Goal: Transaction & Acquisition: Purchase product/service

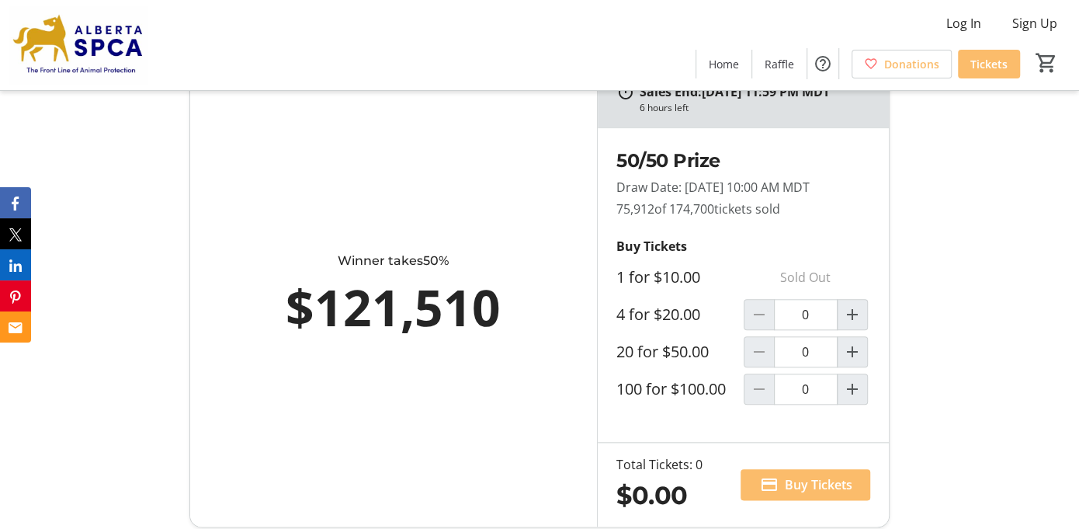
scroll to position [932, 0]
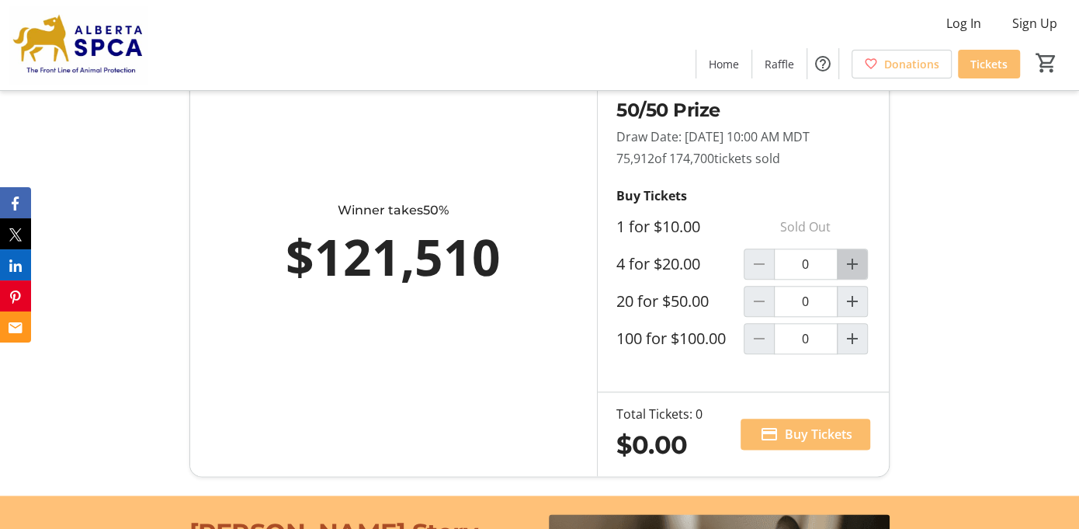
click at [849, 273] on mat-icon "Increment by one" at bounding box center [852, 264] width 19 height 19
type input "1"
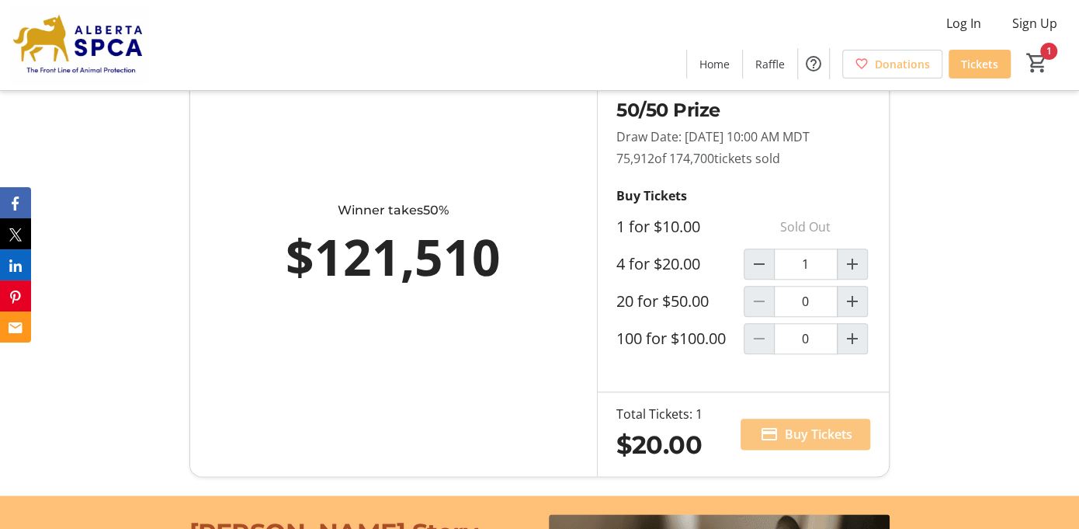
click at [806, 443] on span "Buy Tickets" at bounding box center [818, 434] width 68 height 19
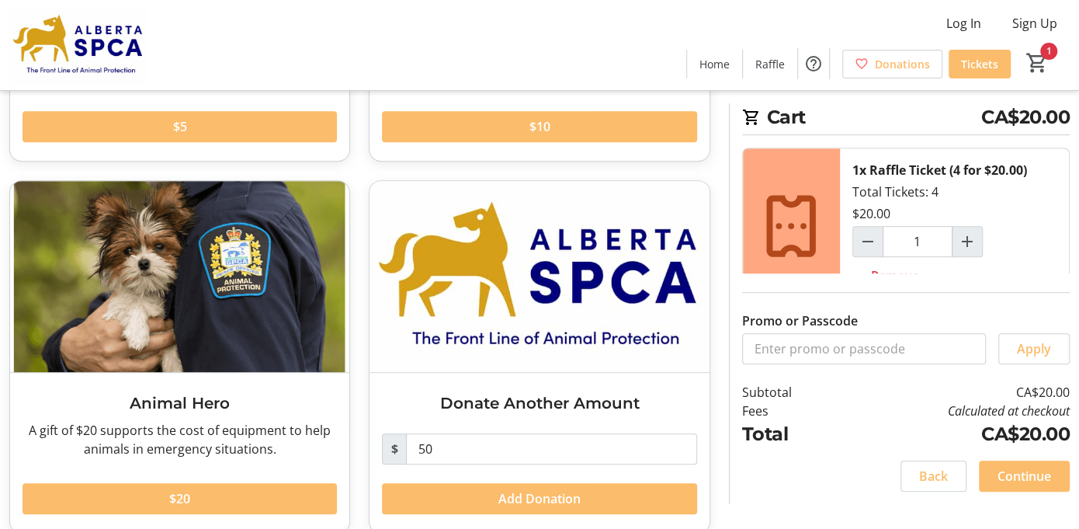
scroll to position [361, 0]
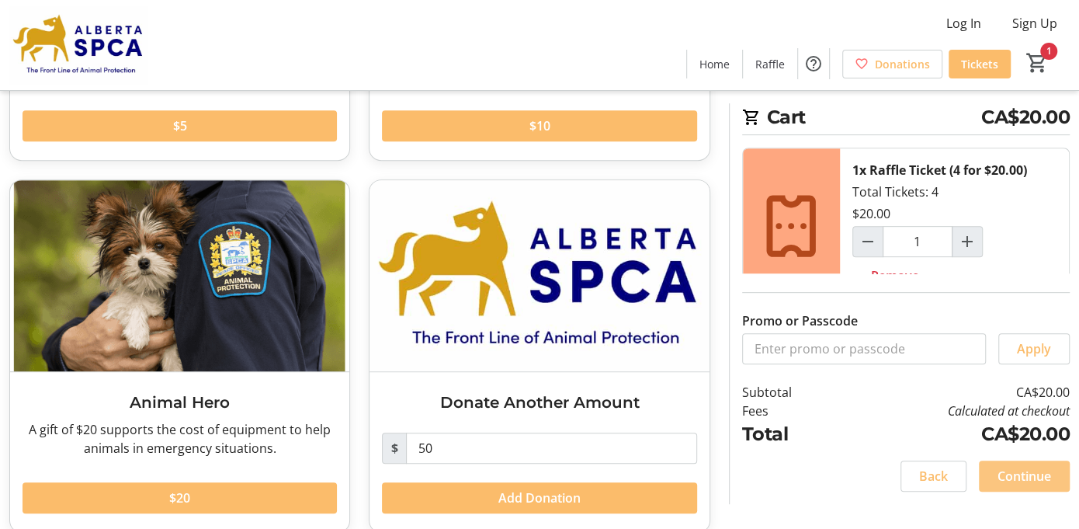
click at [998, 474] on span "Continue" at bounding box center [1025, 476] width 54 height 19
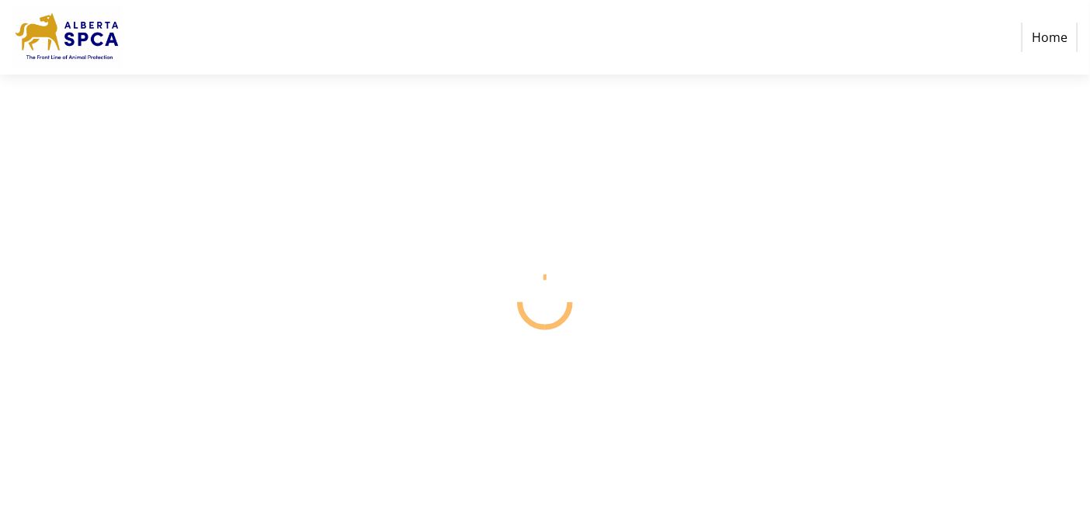
select select "CA"
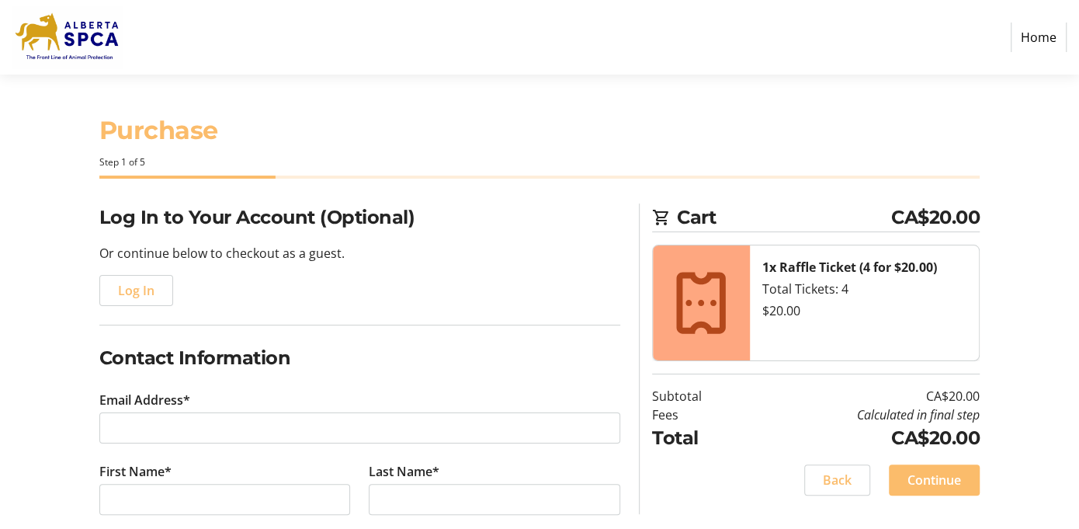
scroll to position [78, 0]
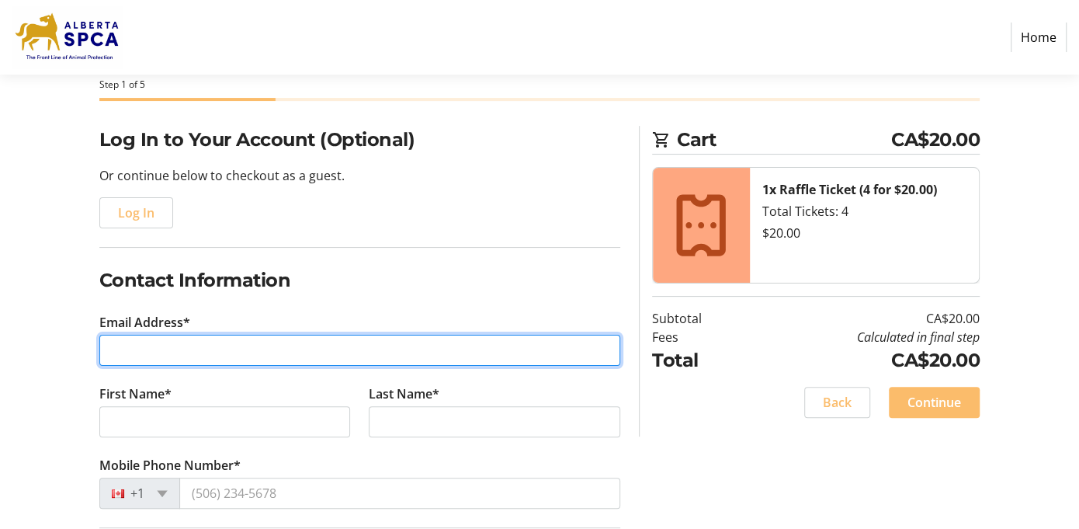
click at [196, 356] on input "Email Address*" at bounding box center [359, 350] width 521 height 31
type input "[EMAIL_ADDRESS][DOMAIN_NAME]"
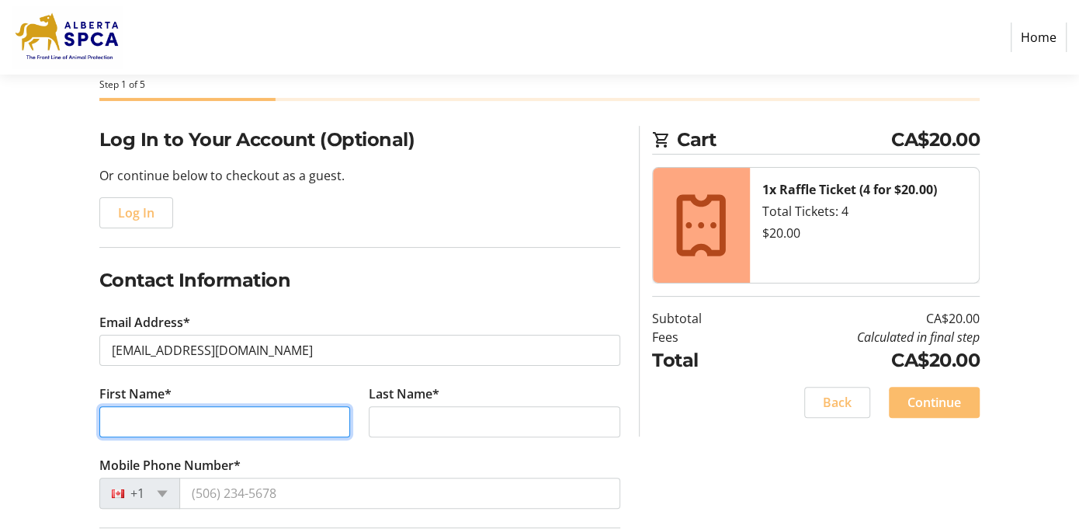
type input "[PERSON_NAME] [PERSON_NAME]"
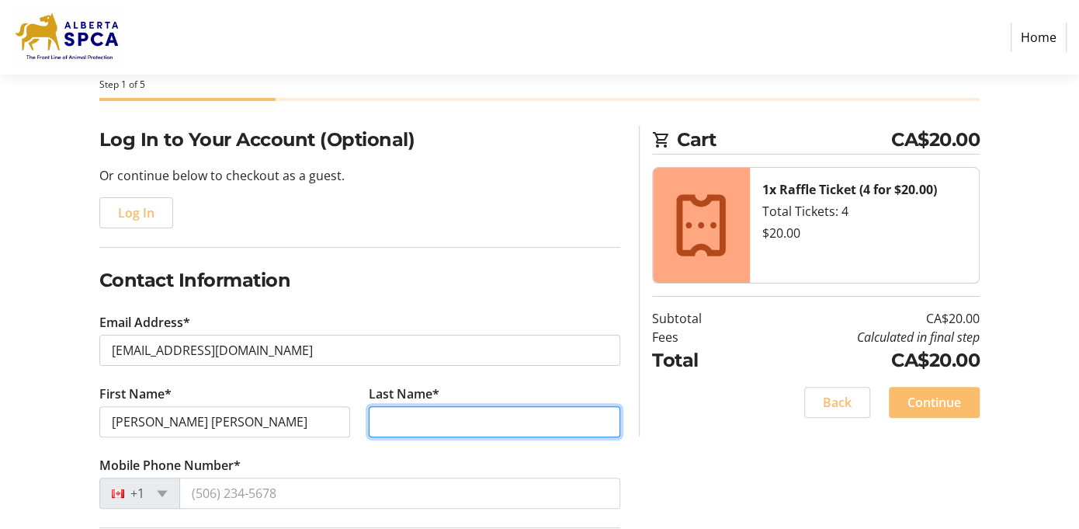
type input "[PERSON_NAME]"
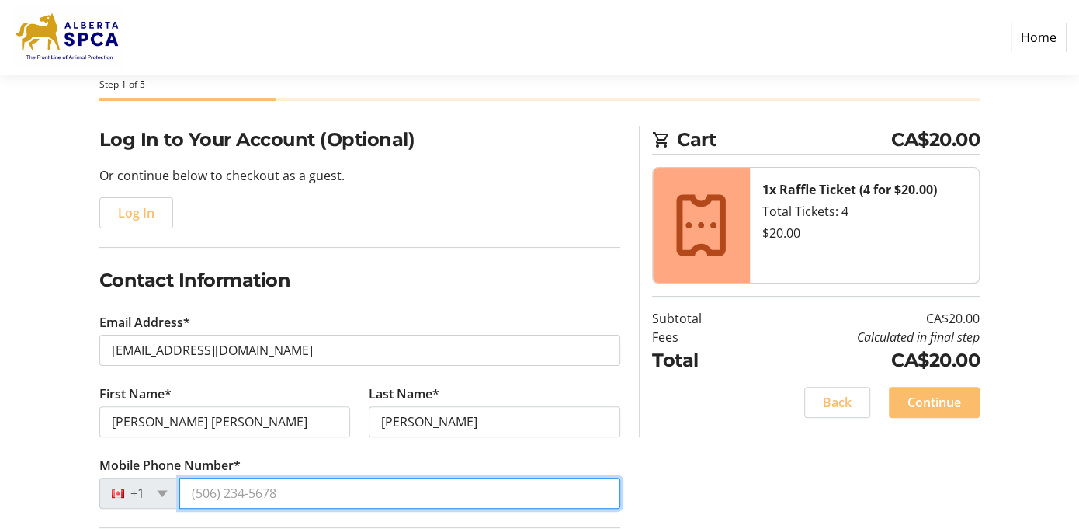
type input "[PHONE_NUMBER]"
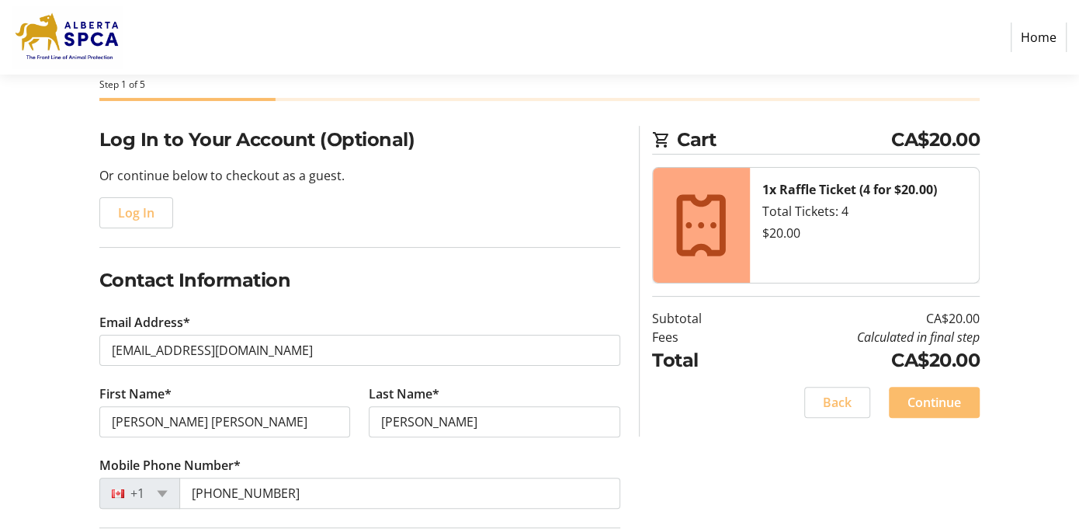
type input "R.R 2 Station Main"
type input "47151,Highway 833"
type input "Camrose"
select select "AB"
type input "T4V 2N1"
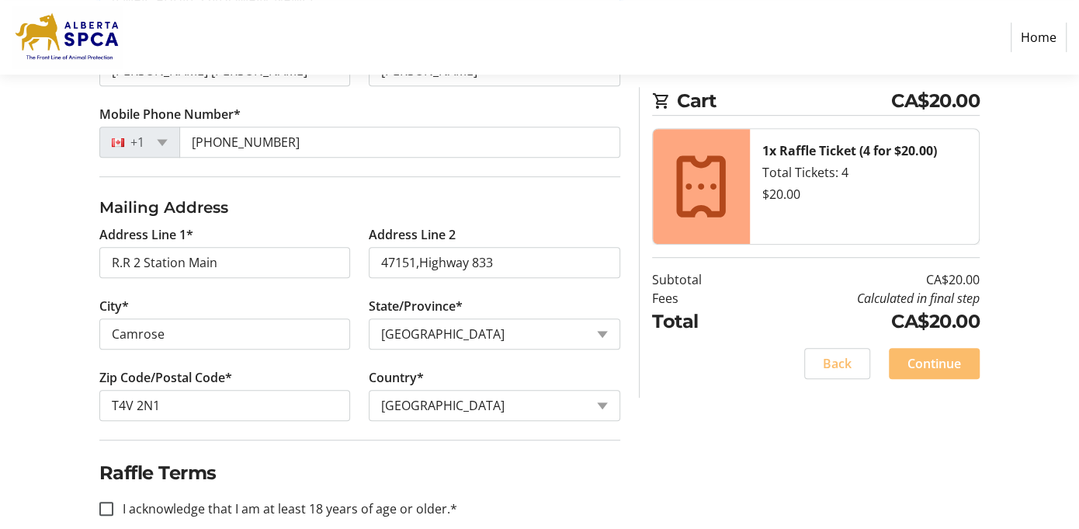
scroll to position [450, 0]
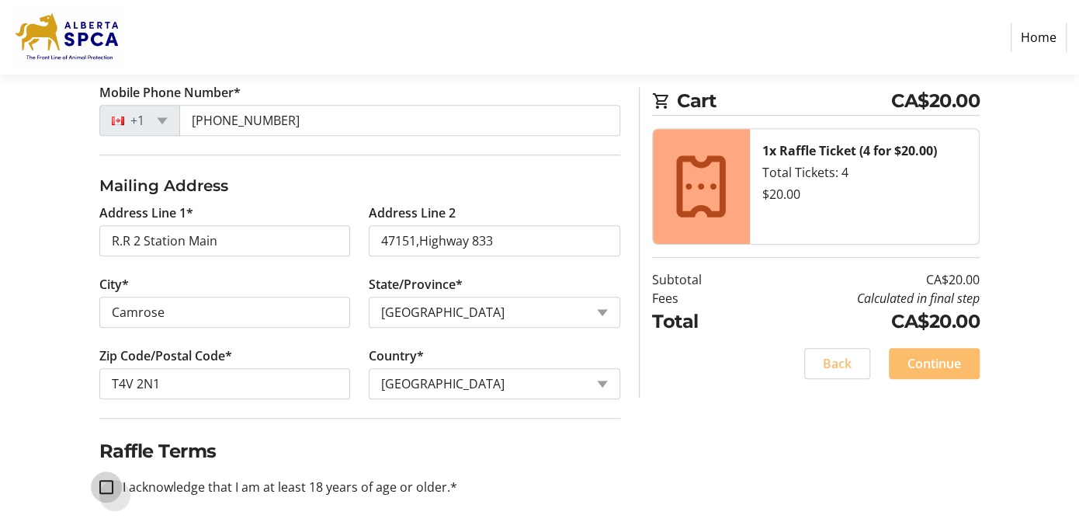
click at [113, 480] on input "I acknowledge that I am at least 18 years of age or older.*" at bounding box center [106, 487] width 14 height 14
checkbox input "true"
click at [908, 356] on span "Continue" at bounding box center [935, 363] width 54 height 19
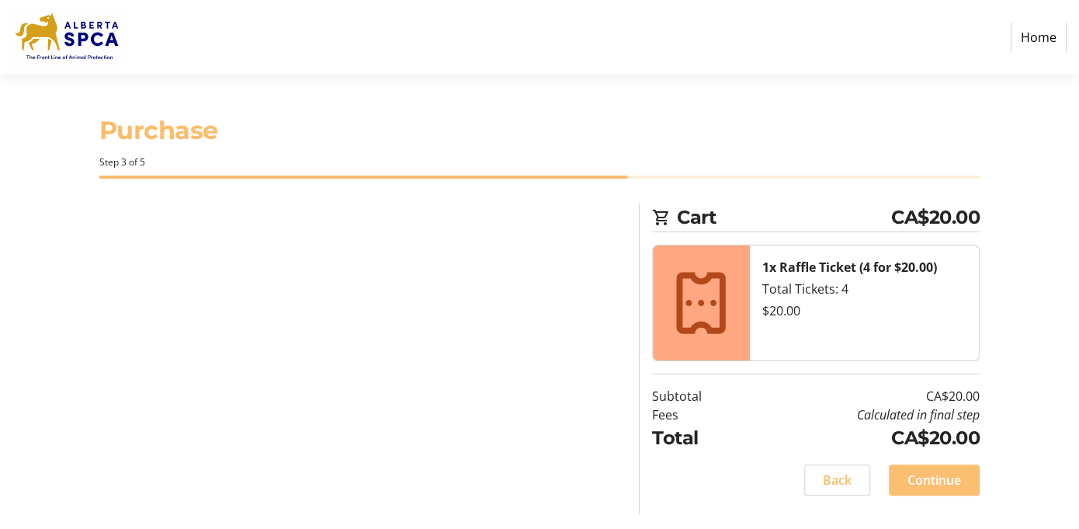
scroll to position [0, 0]
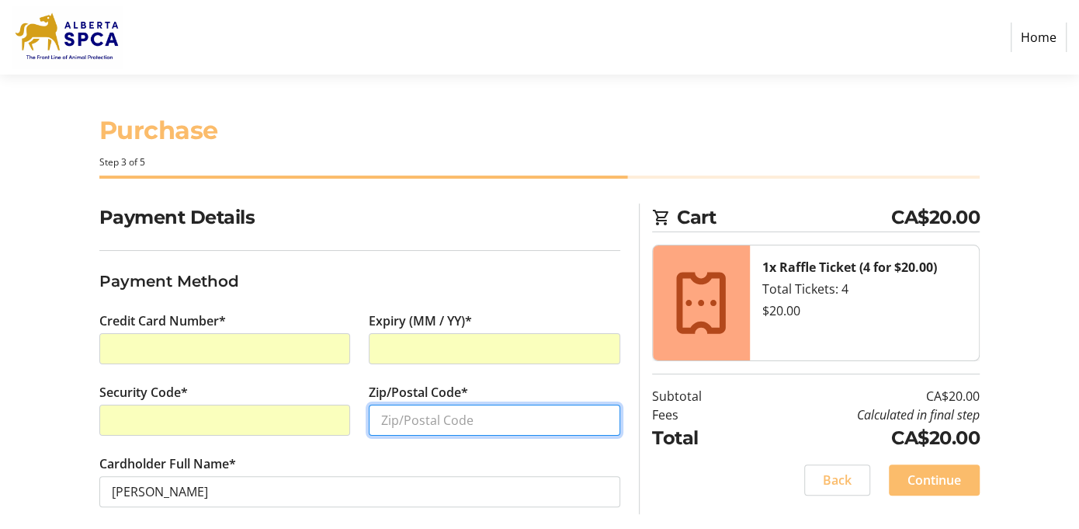
click at [403, 417] on input "Zip/Postal Code*" at bounding box center [495, 420] width 252 height 31
type input "t"
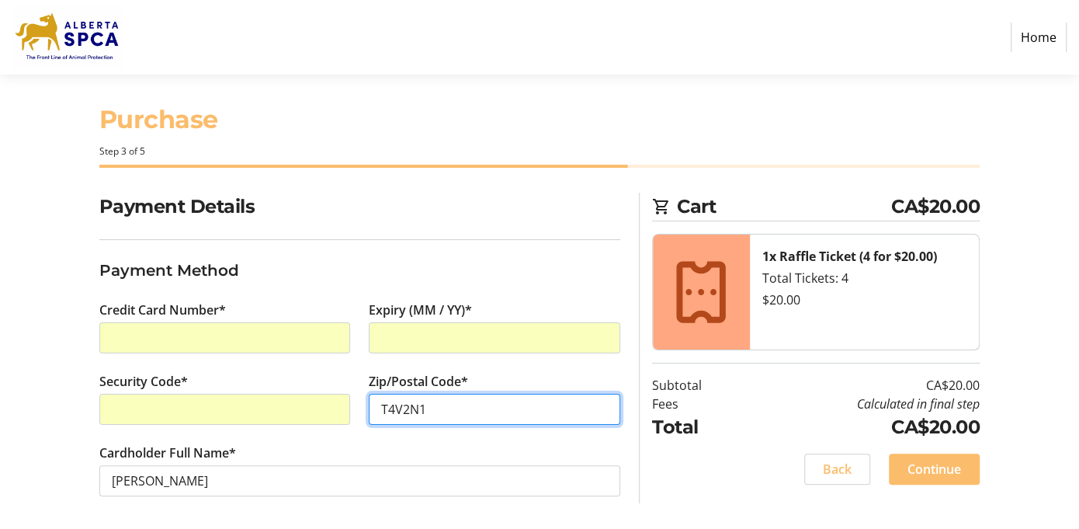
scroll to position [13, 0]
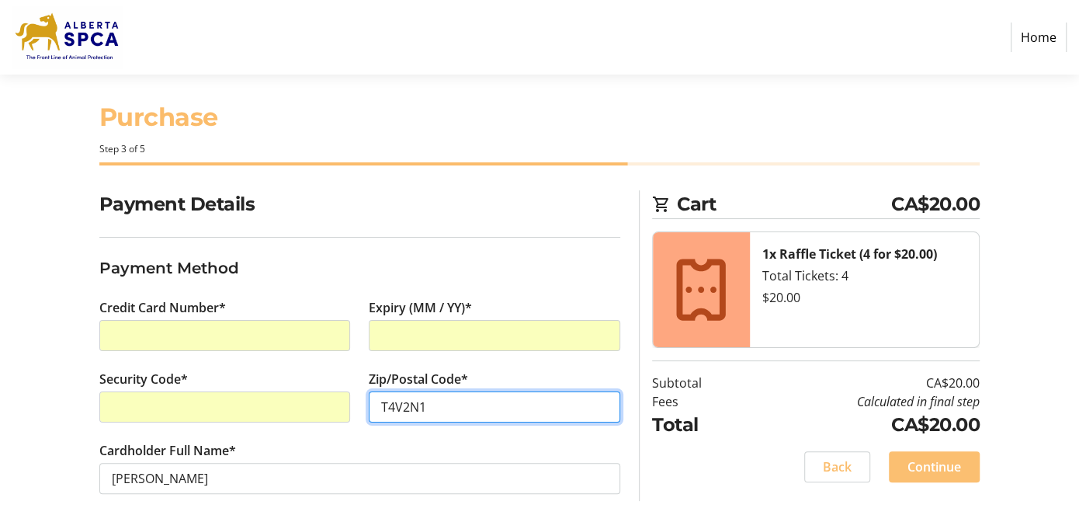
type input "T4V2N1"
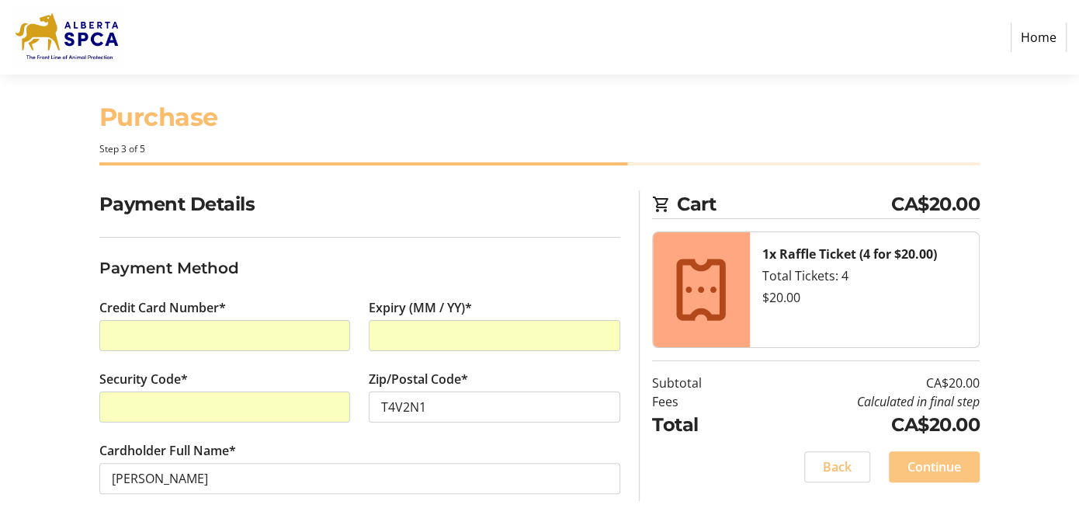
click at [908, 467] on span "Continue" at bounding box center [935, 466] width 54 height 19
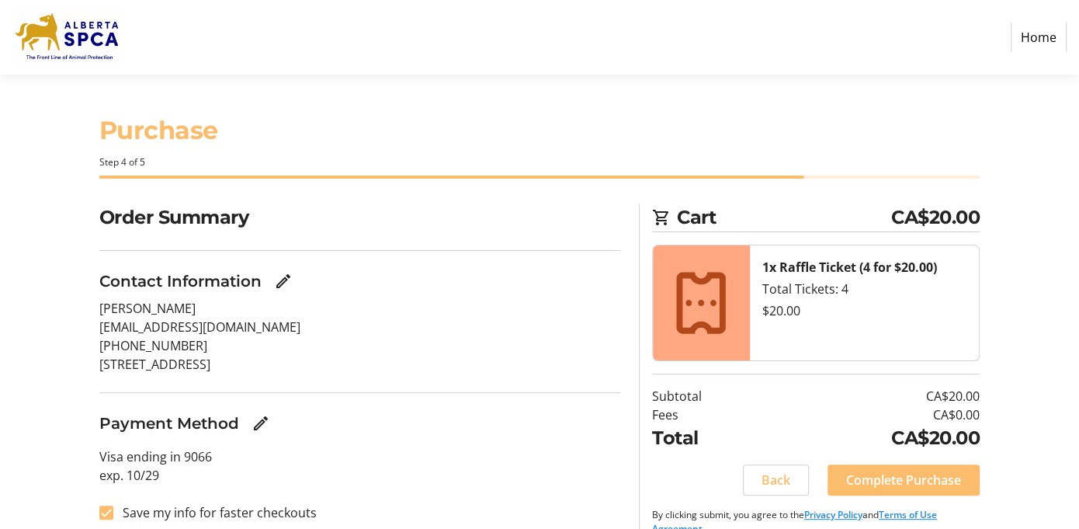
scroll to position [23, 0]
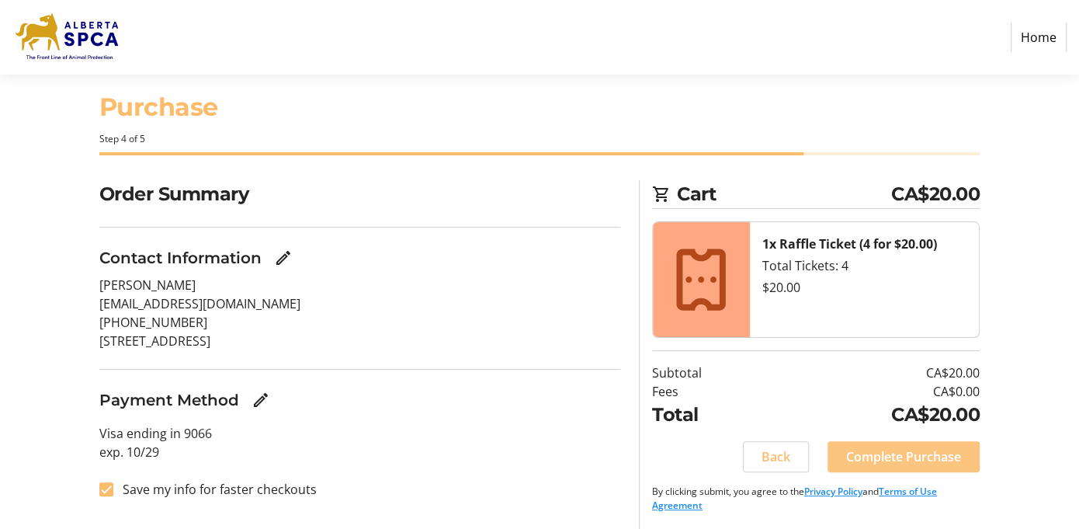
click at [899, 447] on span "Complete Purchase" at bounding box center [903, 456] width 115 height 19
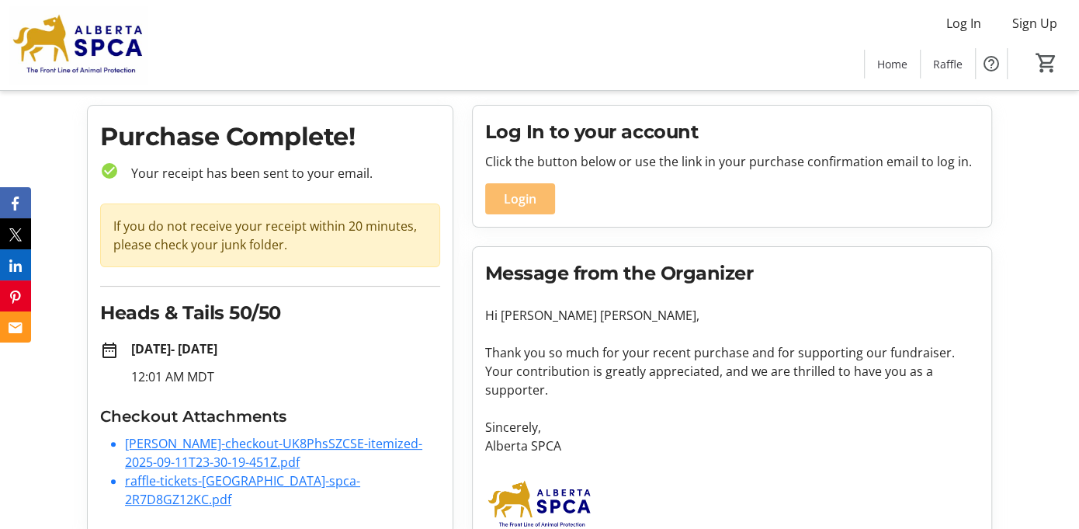
scroll to position [54, 0]
